Goal: Information Seeking & Learning: Learn about a topic

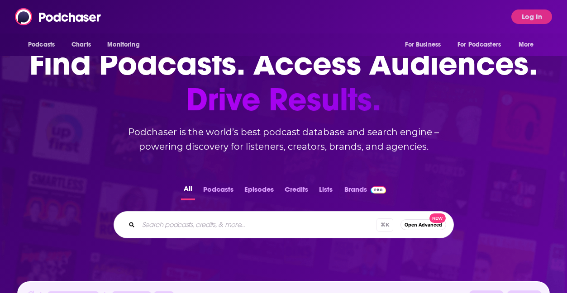
scroll to position [45, 0]
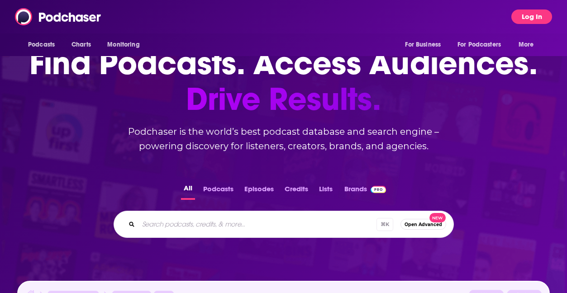
click at [528, 23] on button "Log In" at bounding box center [532, 17] width 41 height 14
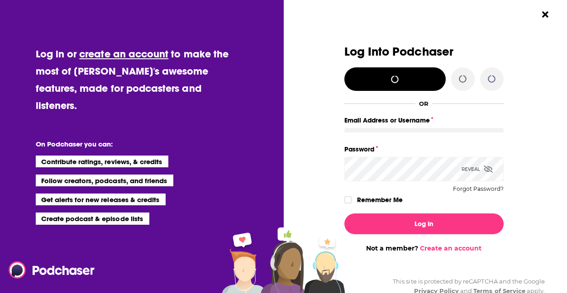
scroll to position [0, 0]
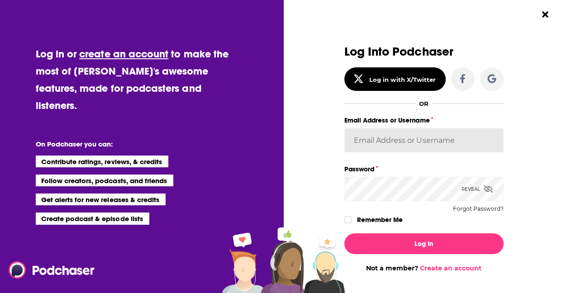
type input "JamesRod2024"
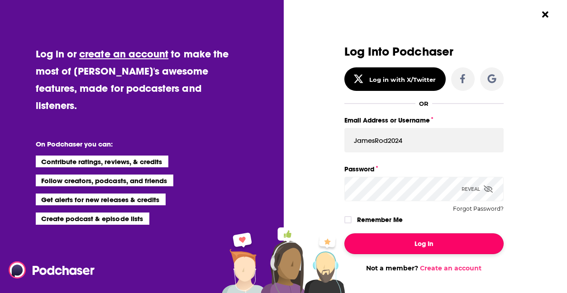
click at [429, 247] on button "Log In" at bounding box center [424, 244] width 159 height 21
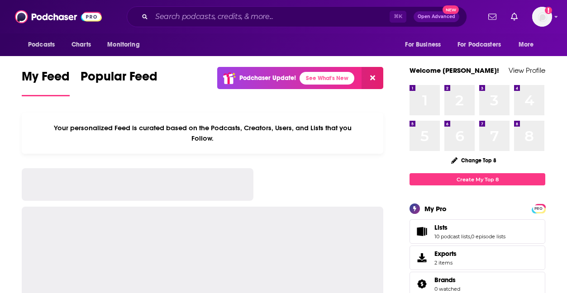
scroll to position [46, 0]
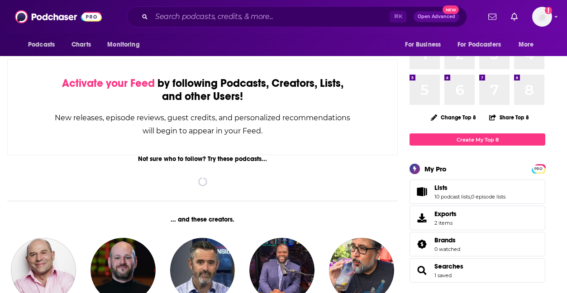
drag, startPoint x: 186, startPoint y: 26, endPoint x: 182, endPoint y: 19, distance: 8.3
click at [185, 25] on div "⌘ K Open Advanced New" at bounding box center [297, 16] width 340 height 21
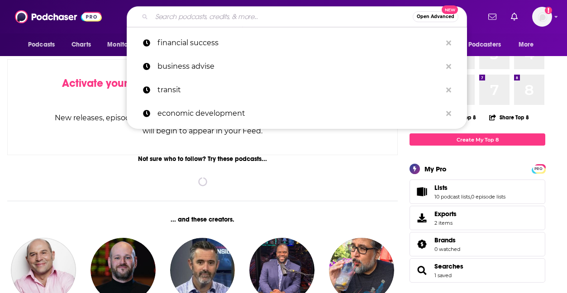
click at [181, 18] on input "Search podcasts, credits, & more..." at bounding box center [282, 17] width 261 height 14
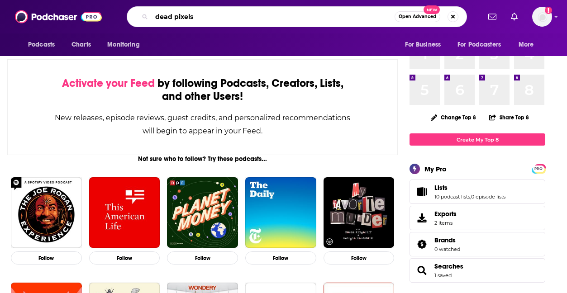
type input "dead pixels"
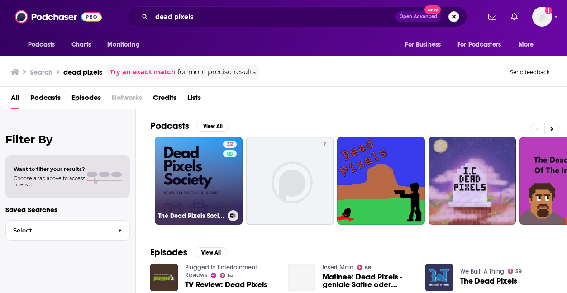
click at [205, 169] on link "32 The Dead Pixels Society podcast" at bounding box center [199, 181] width 88 height 88
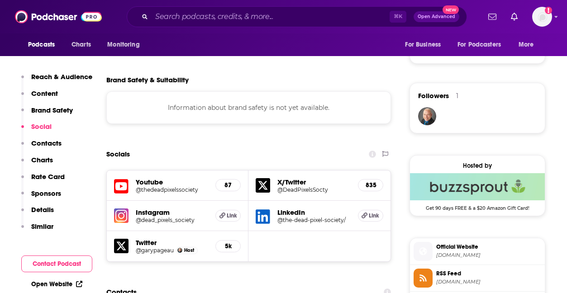
scroll to position [612, 0]
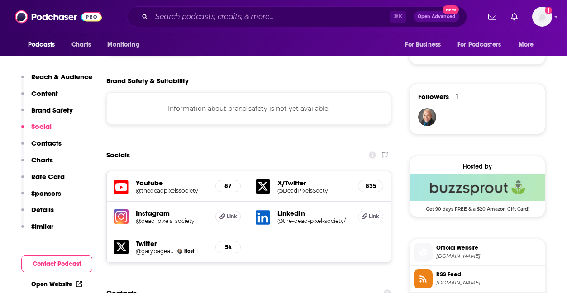
click at [167, 213] on h5 "Instagram" at bounding box center [172, 213] width 72 height 9
click at [124, 220] on img at bounding box center [121, 217] width 14 height 14
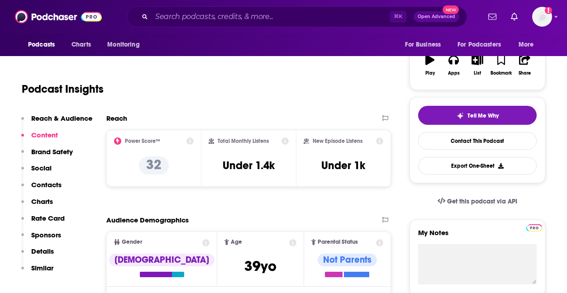
scroll to position [147, 0]
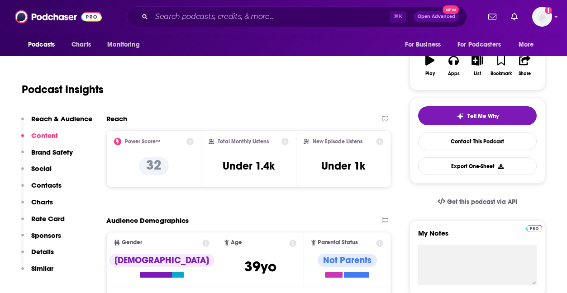
click at [379, 142] on icon at bounding box center [379, 141] width 7 height 7
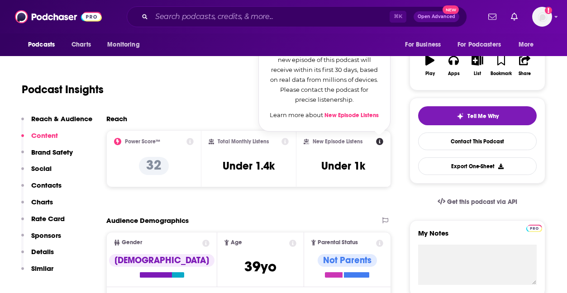
click at [285, 140] on icon at bounding box center [285, 141] width 7 height 7
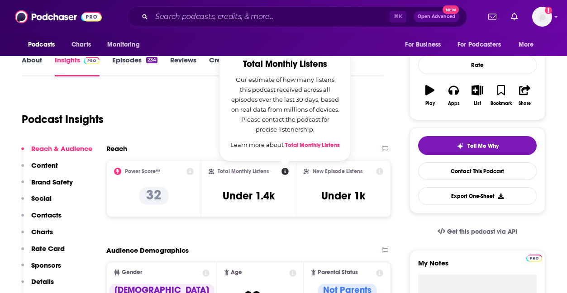
scroll to position [116, 0]
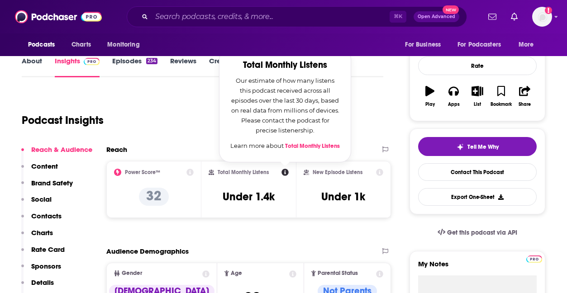
click at [175, 150] on div "Reach" at bounding box center [239, 149] width 266 height 9
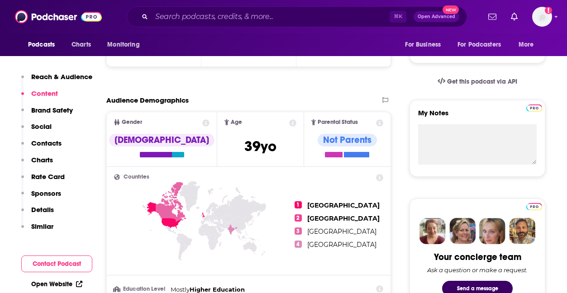
scroll to position [0, 0]
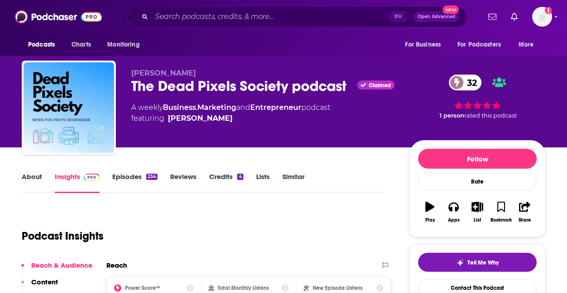
click at [41, 178] on link "About" at bounding box center [32, 183] width 20 height 21
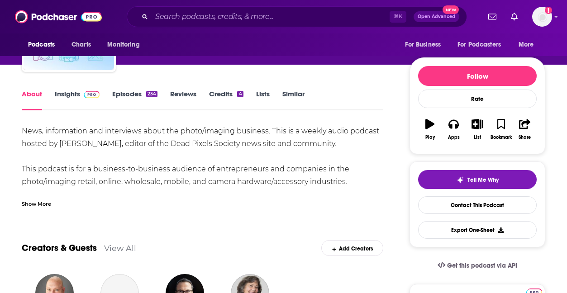
scroll to position [83, 0]
